Goal: Task Accomplishment & Management: Use online tool/utility

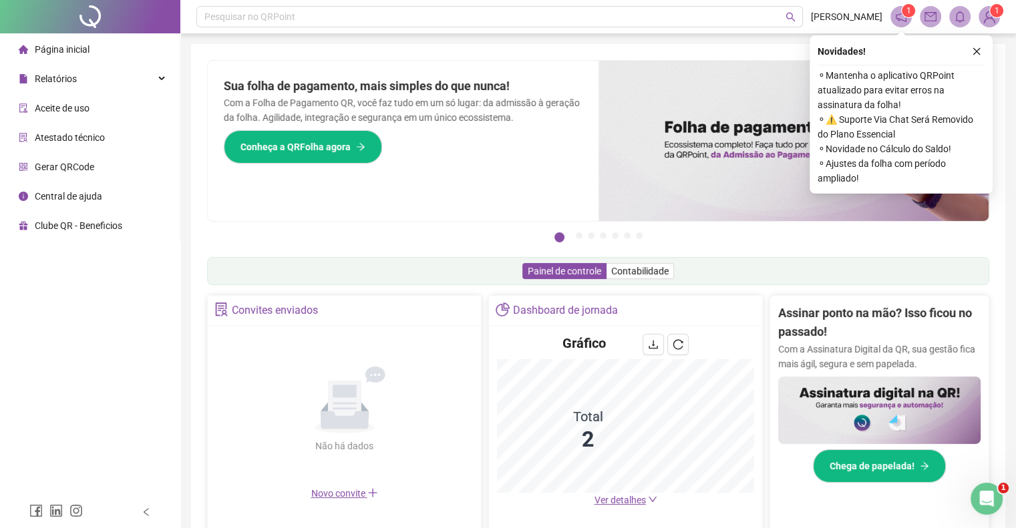
click at [980, 48] on icon "close" at bounding box center [976, 51] width 9 height 9
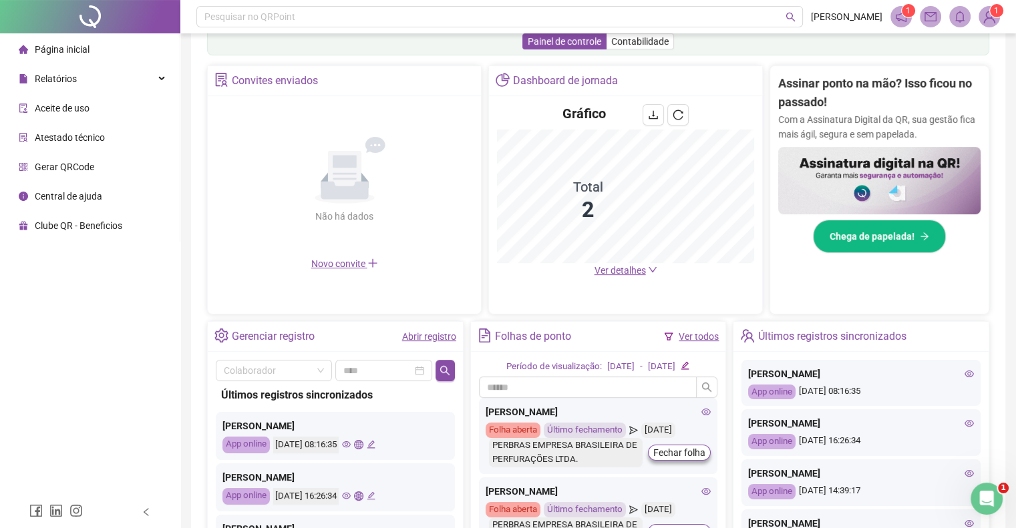
scroll to position [267, 0]
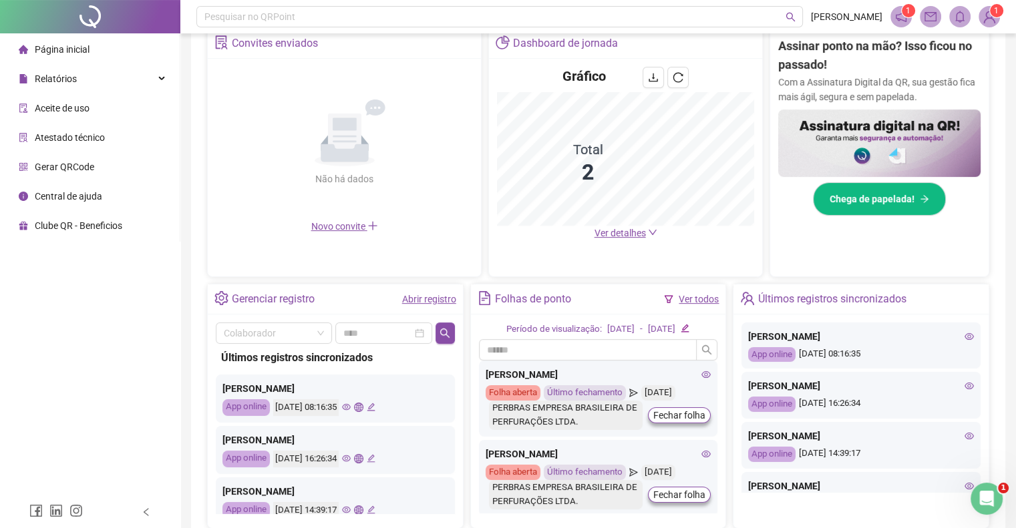
click at [775, 256] on div "Assinar ponto na mão? Isso ficou no passado! Com a Assinatura Digital da QR, su…" at bounding box center [879, 148] width 218 height 238
click at [644, 230] on span "Ver detalhes" at bounding box center [619, 233] width 51 height 11
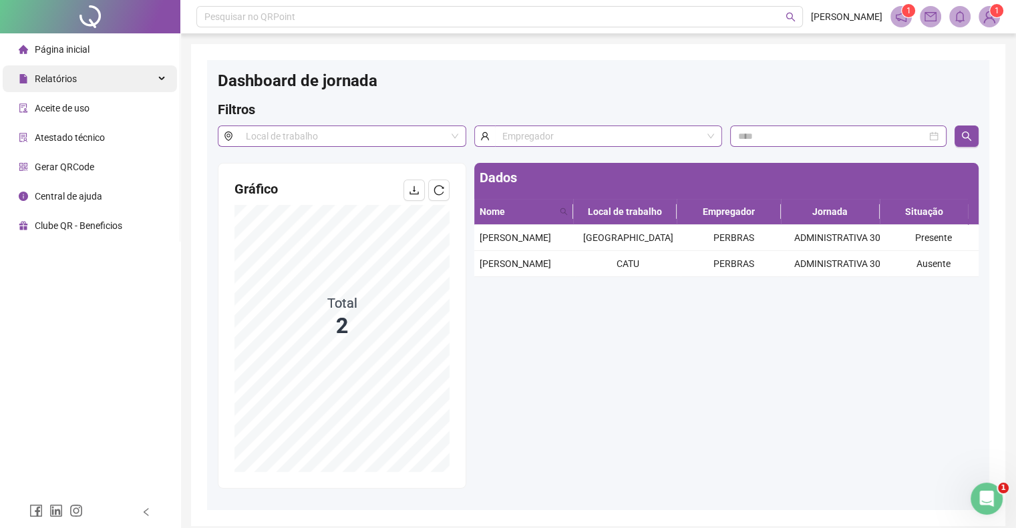
click at [142, 77] on div "Relatórios" at bounding box center [90, 78] width 174 height 27
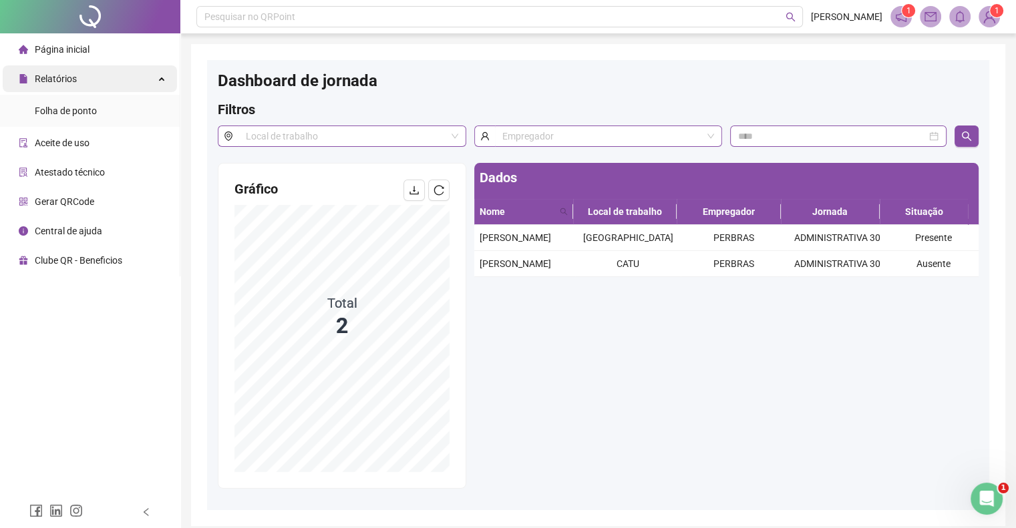
click at [142, 77] on div "Relatórios" at bounding box center [90, 78] width 174 height 27
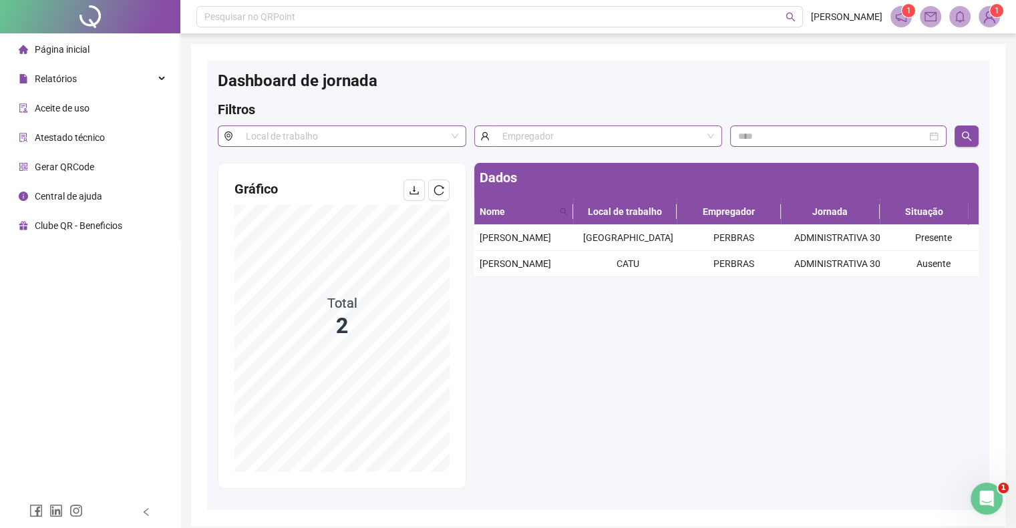
click at [130, 48] on li "Página inicial" at bounding box center [90, 49] width 174 height 27
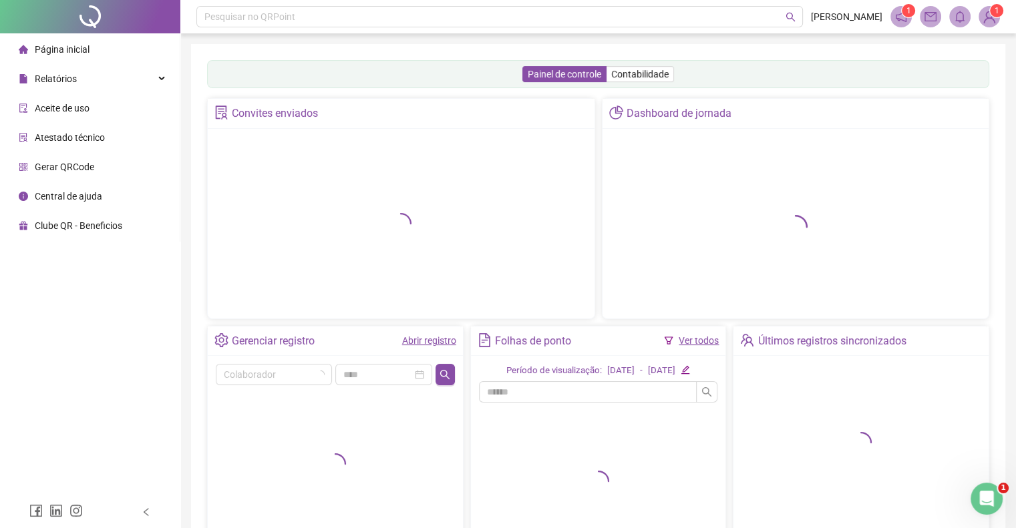
click at [144, 94] on ul "Página inicial Relatórios Folha de ponto Aceite de uso Atestado técnico Gerar Q…" at bounding box center [90, 137] width 180 height 208
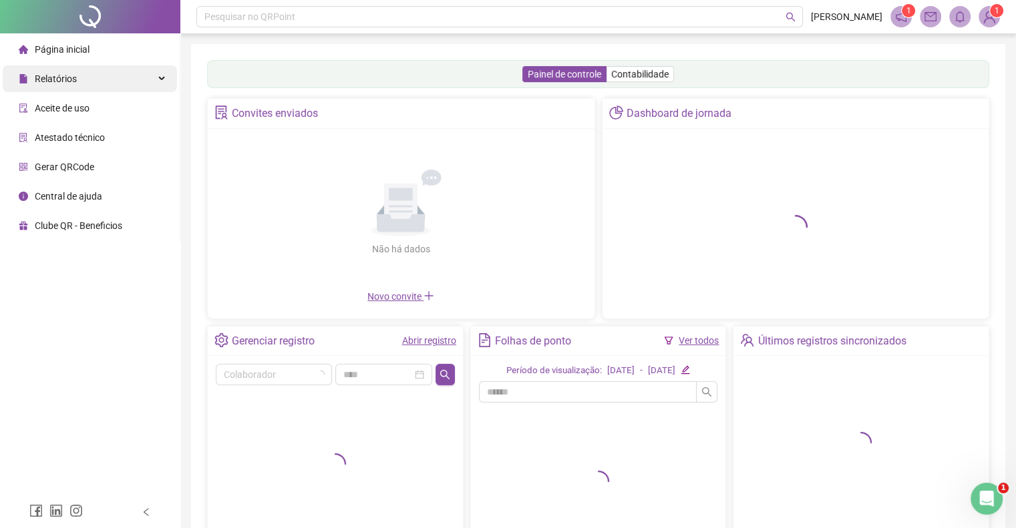
click at [150, 84] on div "Relatórios" at bounding box center [90, 78] width 174 height 27
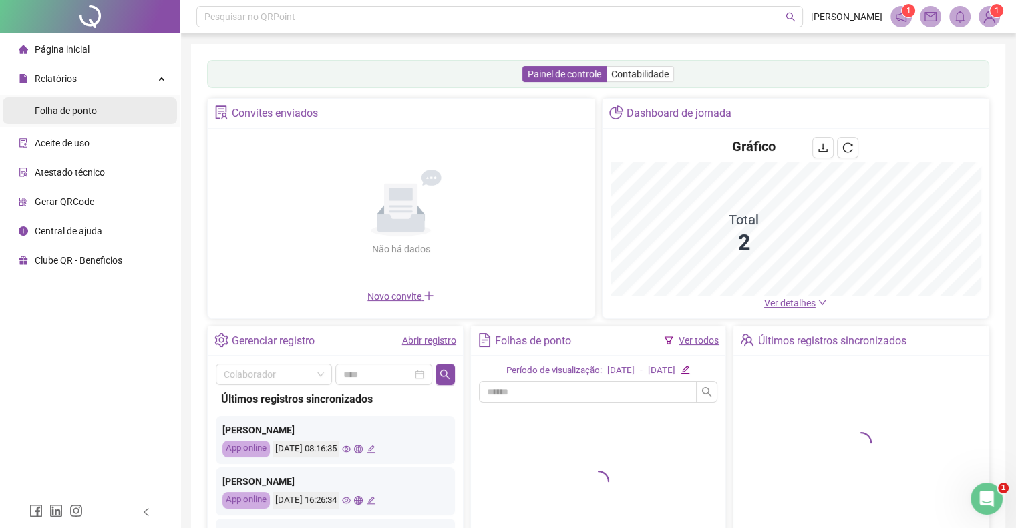
click at [127, 118] on li "Folha de ponto" at bounding box center [90, 110] width 174 height 27
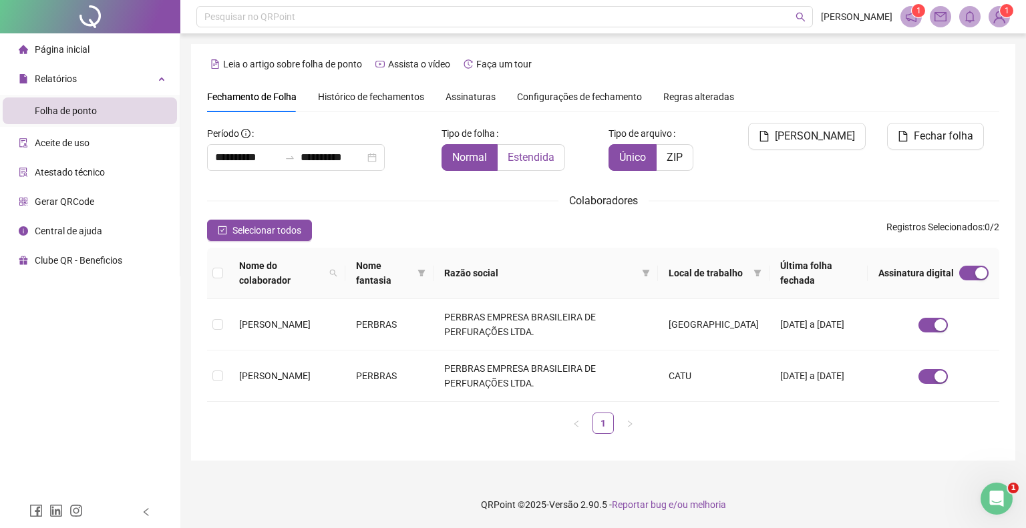
click at [551, 156] on span "Estendida" at bounding box center [531, 157] width 47 height 13
click at [801, 126] on button "[PERSON_NAME]" at bounding box center [807, 136] width 118 height 27
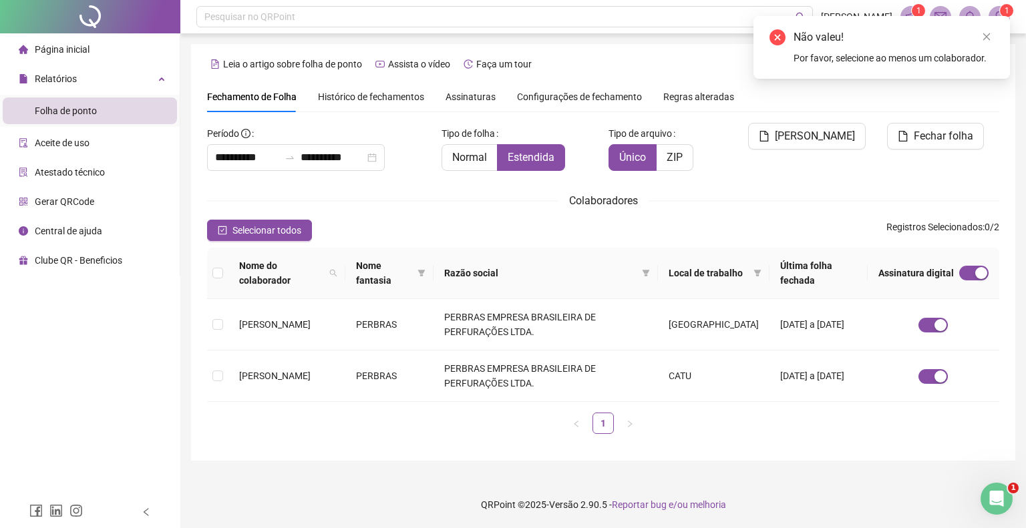
click at [270, 315] on td "[PERSON_NAME]" at bounding box center [286, 324] width 117 height 51
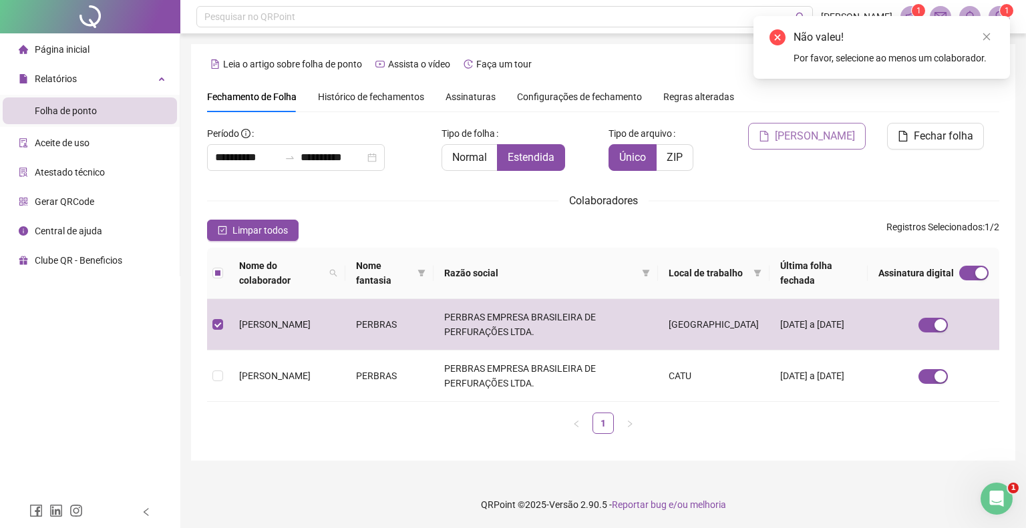
click at [803, 136] on span "[PERSON_NAME]" at bounding box center [815, 136] width 80 height 16
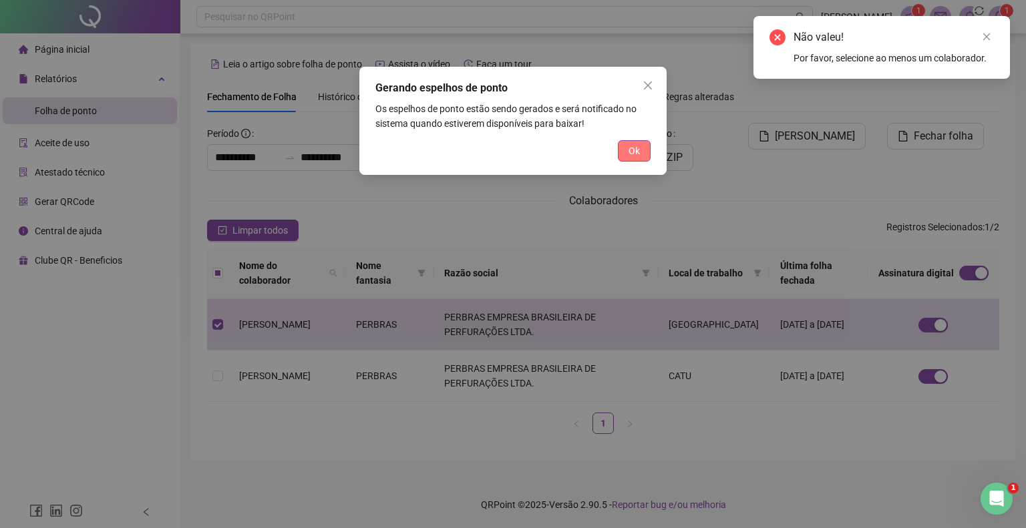
click at [638, 152] on span "Ok" at bounding box center [633, 151] width 11 height 15
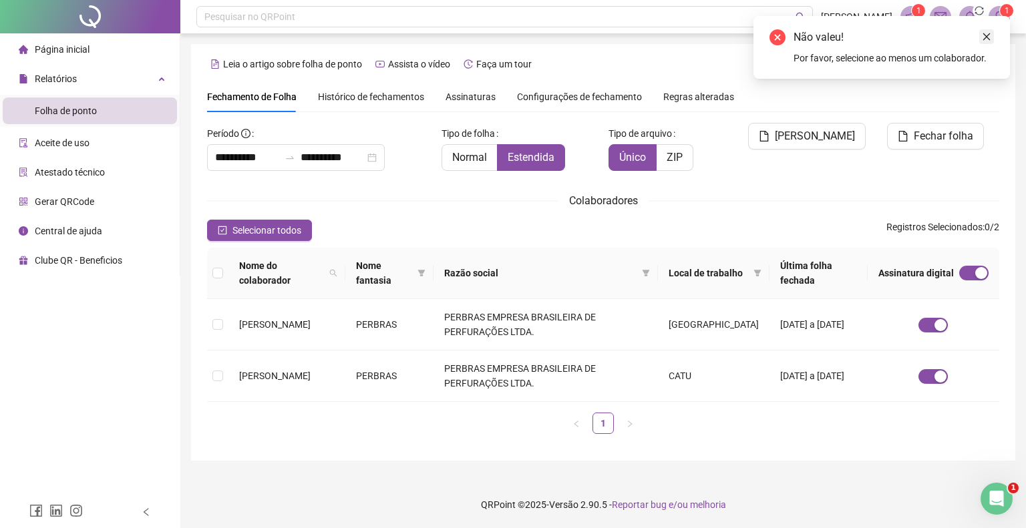
click at [988, 38] on icon "close" at bounding box center [986, 36] width 7 height 7
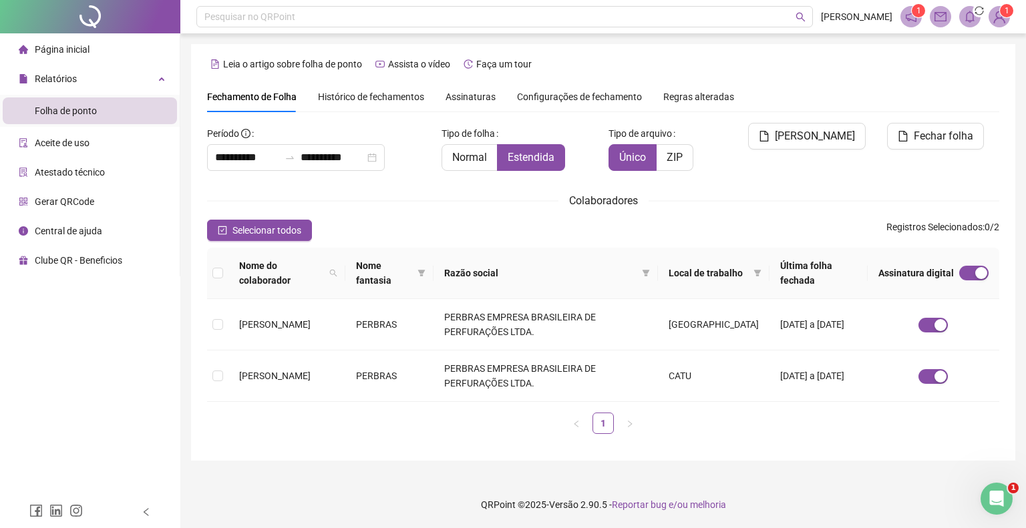
click at [911, 21] on icon "notification" at bounding box center [911, 17] width 12 height 12
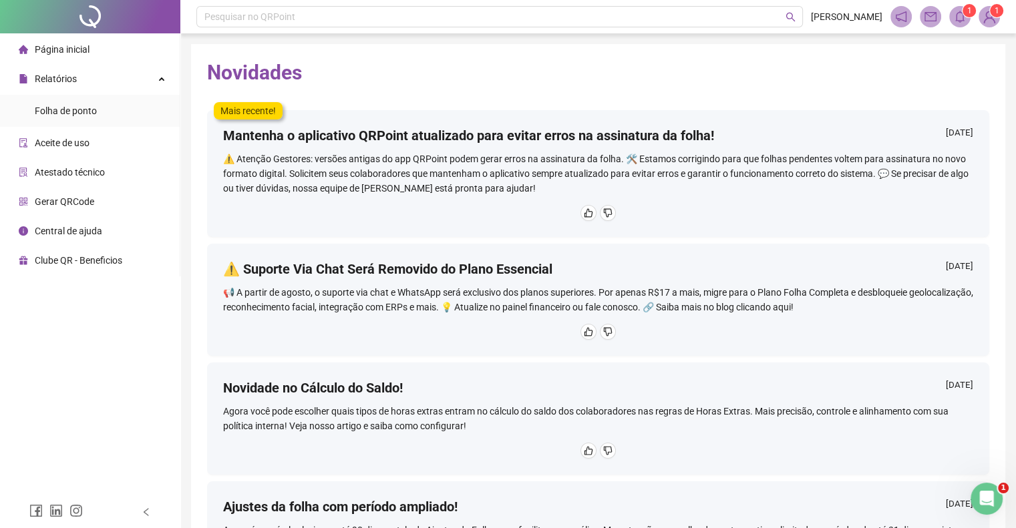
click at [970, 16] on span "1" at bounding box center [969, 10] width 5 height 13
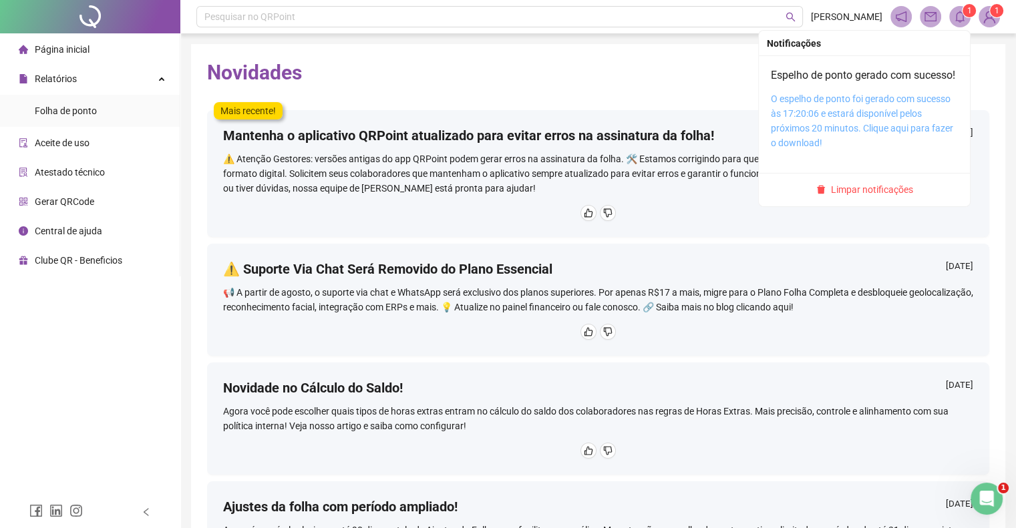
click at [837, 142] on link "O espelho de ponto foi gerado com sucesso às 17:20:06 e estará disponível pelos…" at bounding box center [862, 120] width 182 height 55
